Goal: Find specific page/section: Find specific page/section

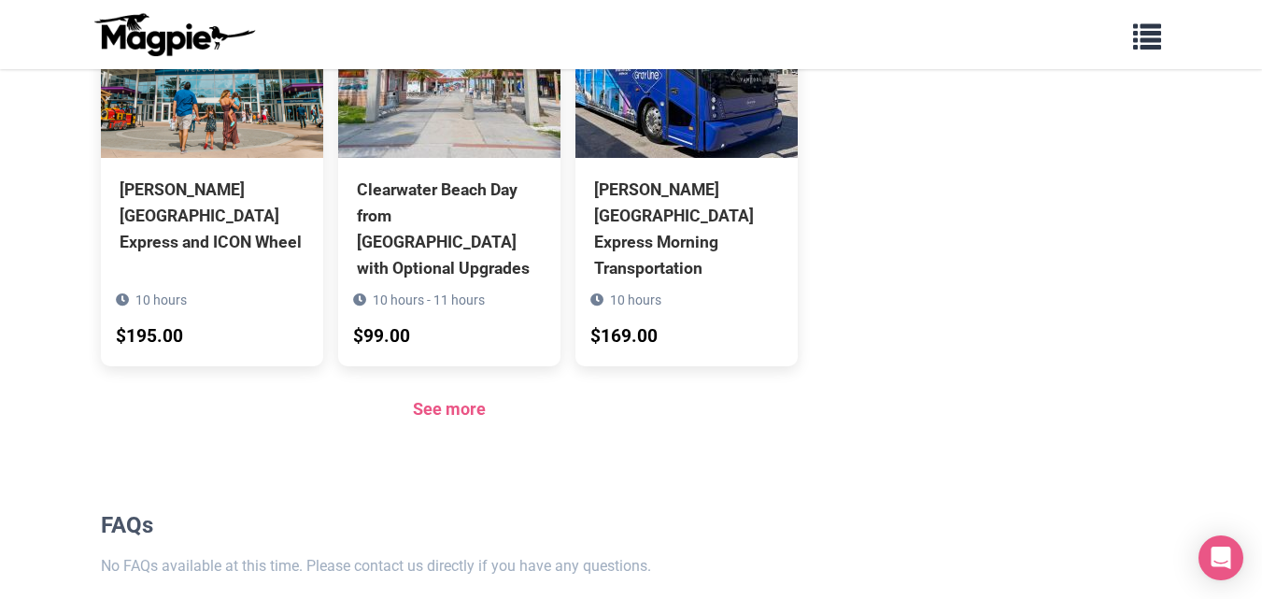
scroll to position [1868, 0]
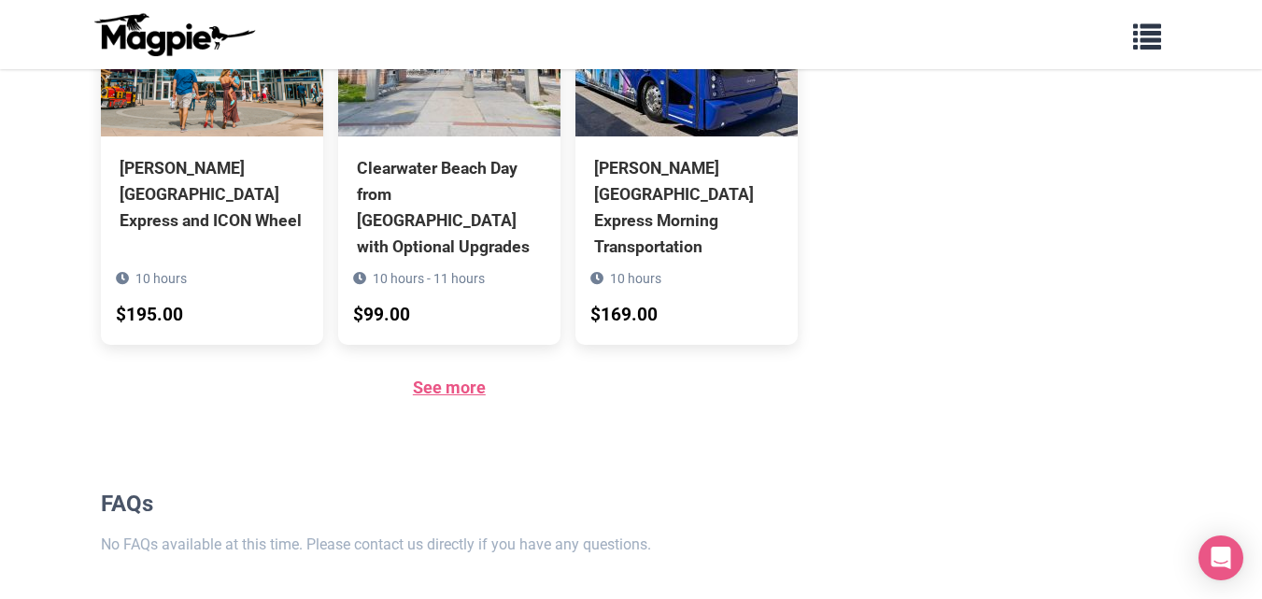
click at [458, 377] on link "See more" at bounding box center [449, 387] width 73 height 20
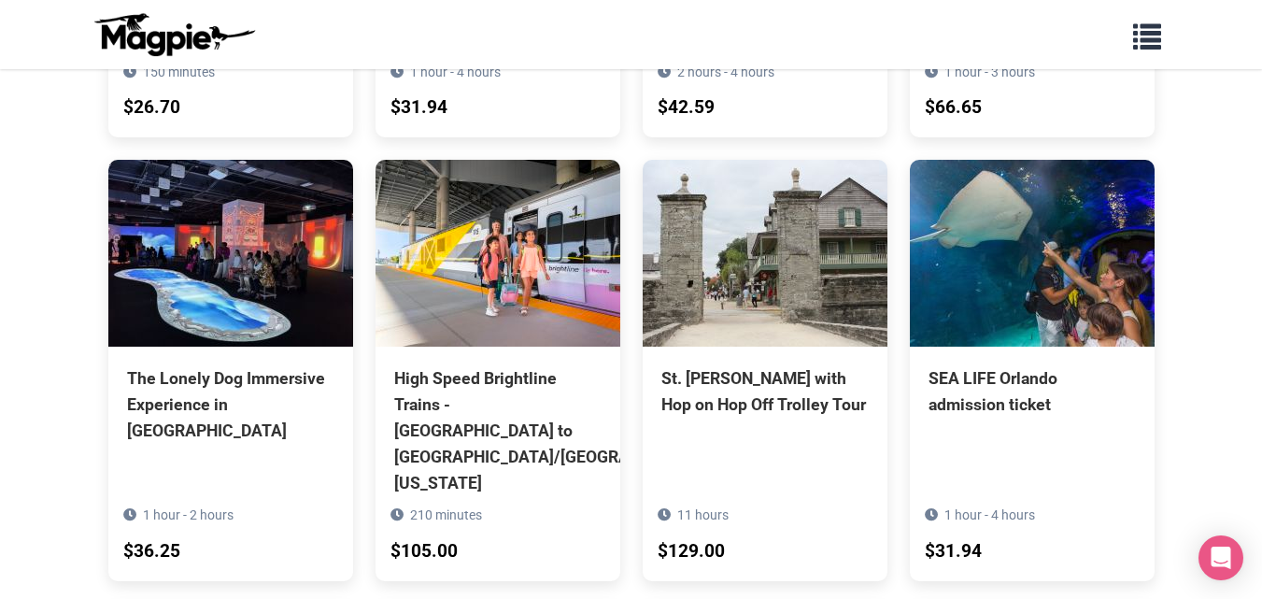
scroll to position [6218, 0]
